Goal: Find contact information: Find contact information

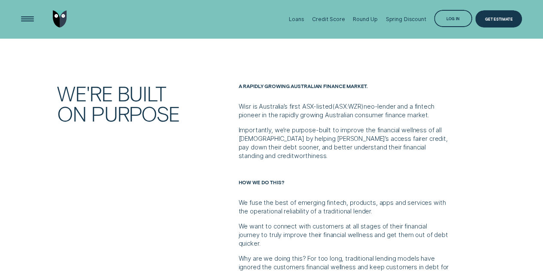
scroll to position [257, 0]
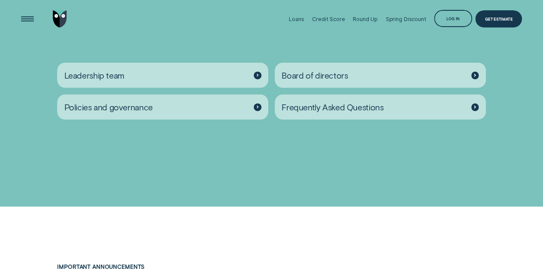
scroll to position [987, 0]
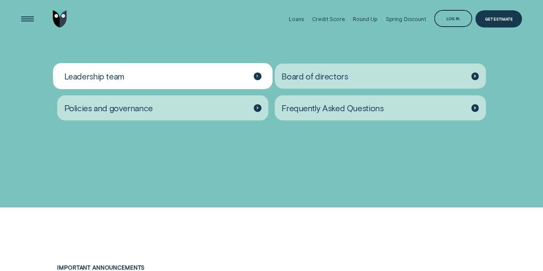
click at [218, 77] on div "Leadership team" at bounding box center [162, 75] width 211 height 25
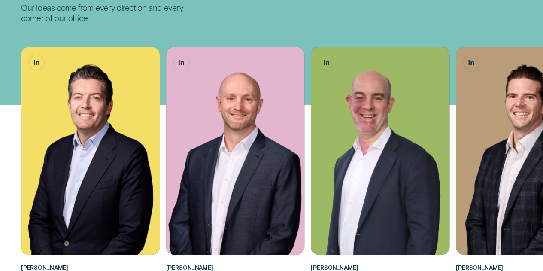
scroll to position [172, 0]
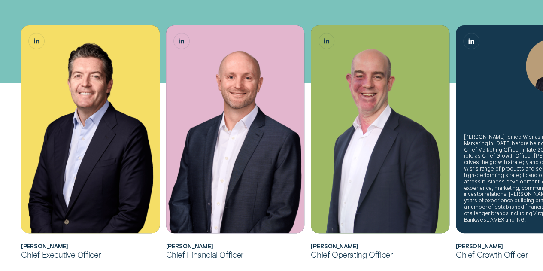
click at [501, 206] on div "[PERSON_NAME] joined Wisr as its Head of Marketing in [DATE] before being eleva…" at bounding box center [524, 178] width 123 height 89
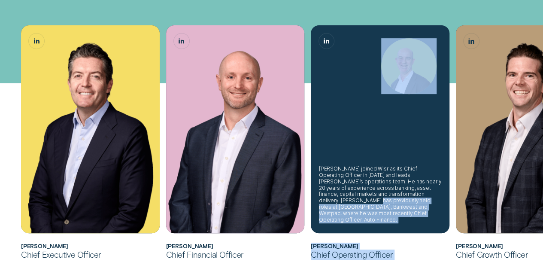
drag, startPoint x: 505, startPoint y: 205, endPoint x: 405, endPoint y: 199, distance: 99.7
click at [405, 199] on ul "[PERSON_NAME] joined Wisr as its Chief Financial Officer in [DATE] before being…" at bounding box center [271, 142] width 507 height 234
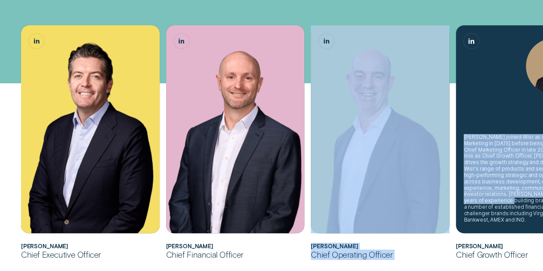
click at [496, 192] on div "[PERSON_NAME] joined Wisr as its Head of Marketing in [DATE] before being eleva…" at bounding box center [524, 178] width 123 height 89
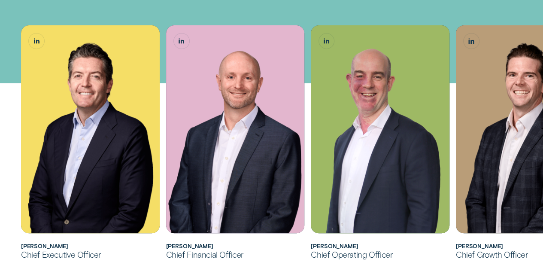
scroll to position [215, 0]
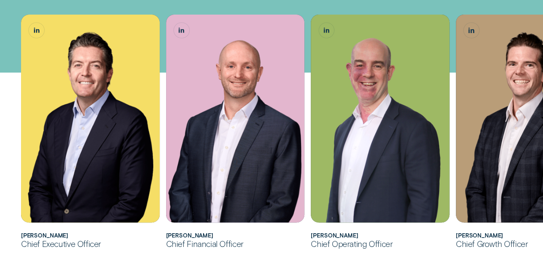
scroll to position [194, 0]
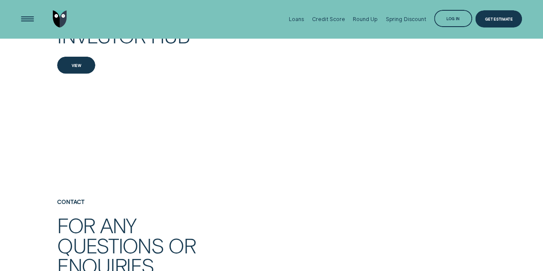
scroll to position [1201, 0]
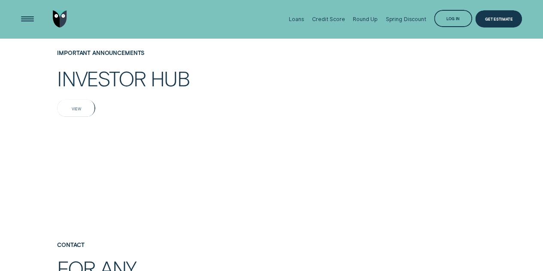
click at [74, 109] on div "View" at bounding box center [76, 108] width 9 height 3
